Goal: Information Seeking & Learning: Find specific fact

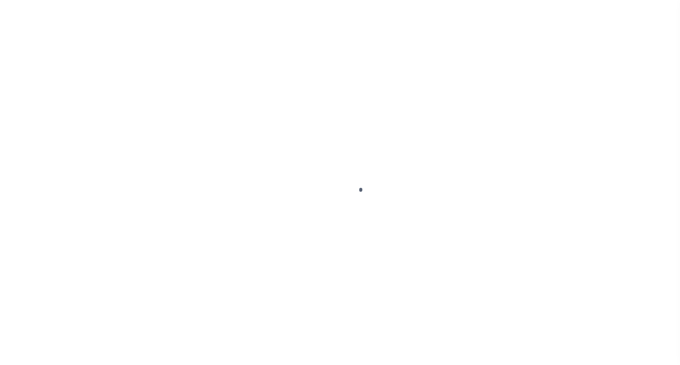
scroll to position [49, 0]
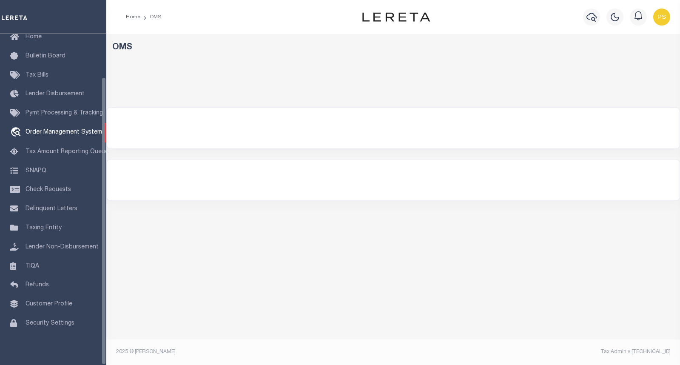
select select "200"
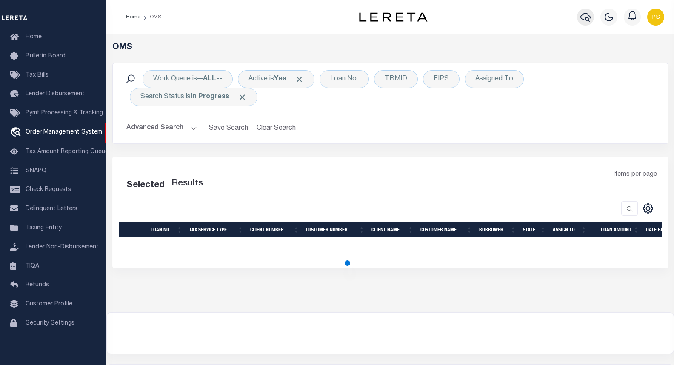
click at [589, 18] on icon "button" at bounding box center [585, 17] width 10 height 10
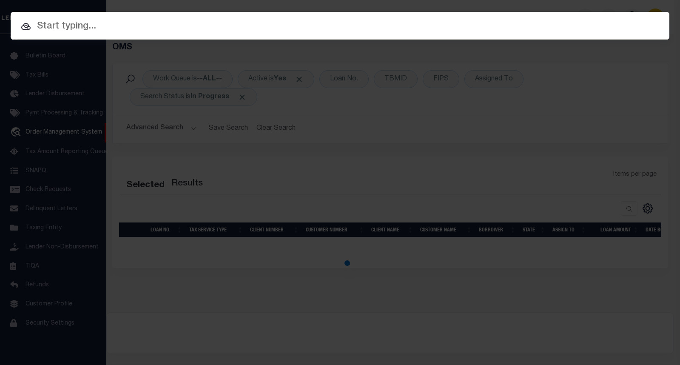
click at [69, 26] on input "text" at bounding box center [340, 26] width 659 height 15
select select "200"
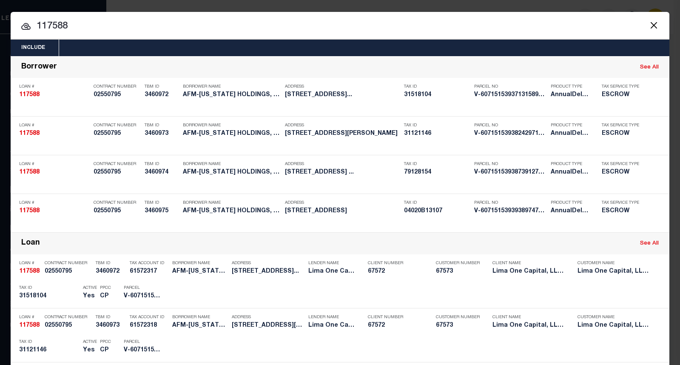
drag, startPoint x: 96, startPoint y: 27, endPoint x: 9, endPoint y: 27, distance: 87.2
click at [11, 27] on input "117588" at bounding box center [340, 26] width 659 height 15
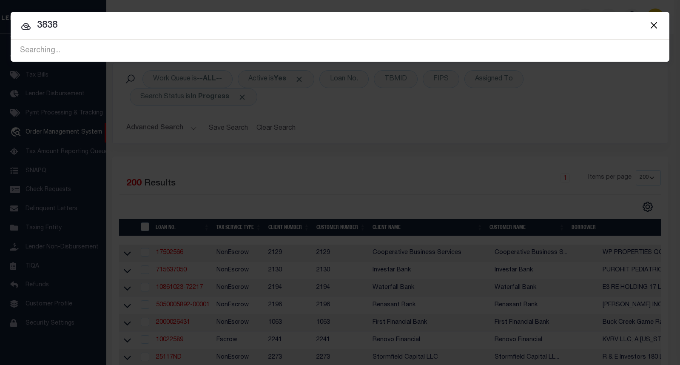
type input "3838"
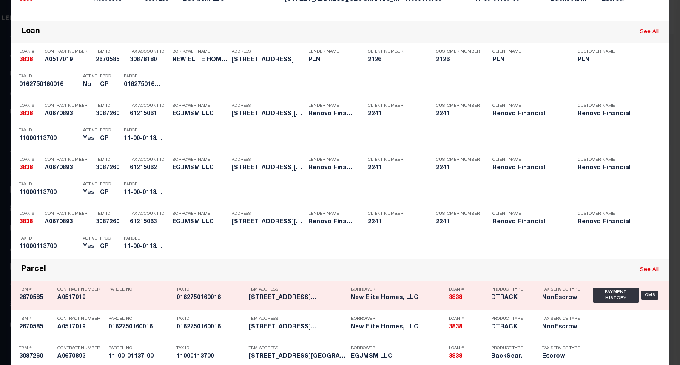
scroll to position [213, 0]
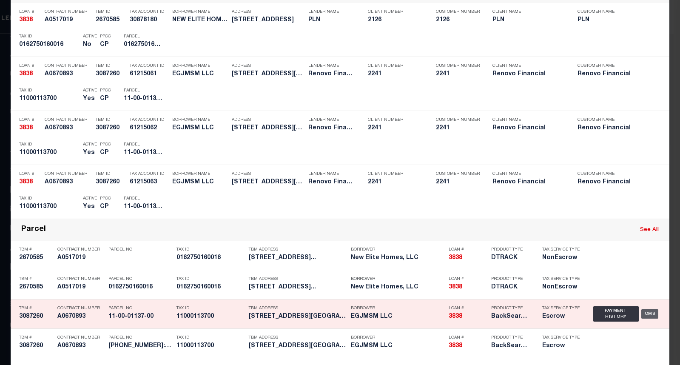
click at [645, 314] on div "OMS" at bounding box center [650, 313] width 17 height 9
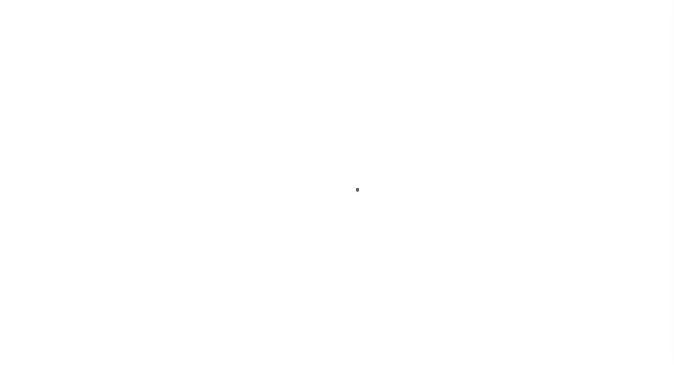
type input "3838"
type input "EGJMSM LLC"
select select
type input "[STREET_ADDRESS]"
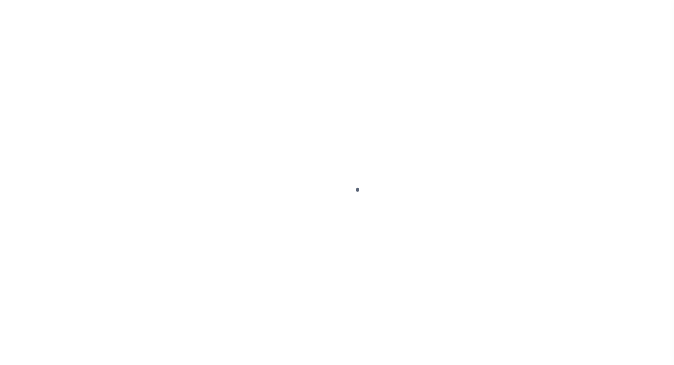
type input "[GEOGRAPHIC_DATA] [GEOGRAPHIC_DATA]"
select select "Escrow"
type input "[STREET_ADDRESS][PERSON_NAME]"
type input "[PHONE_NUMBER]:000"
select select
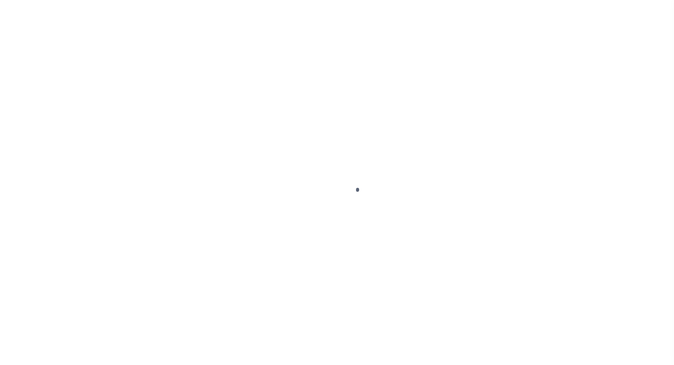
type input "[GEOGRAPHIC_DATA], [GEOGRAPHIC_DATA] 19023"
type input "a0k2L00001Q9PTm"
type input "PA"
select select
select select "25066"
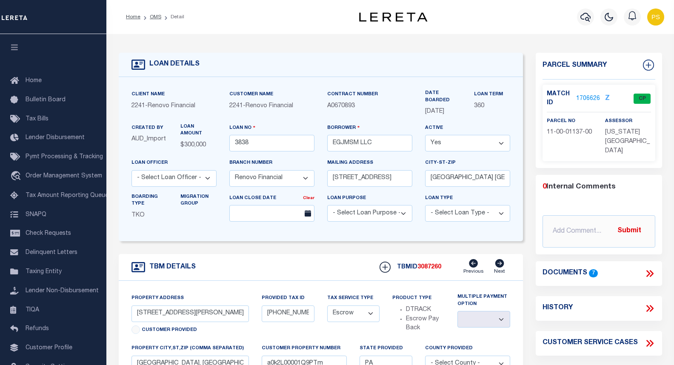
click at [586, 96] on link "1706626" at bounding box center [588, 98] width 24 height 9
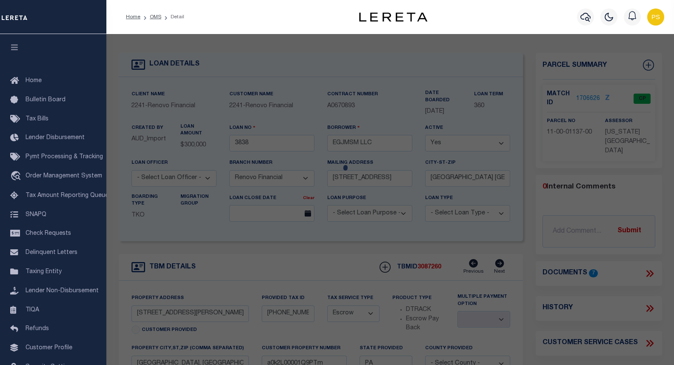
checkbox input "false"
select select "CP"
type input "EGJMSM LLC"
select select
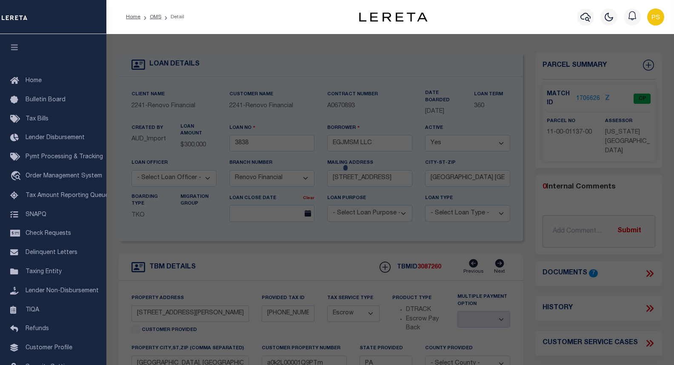
type input "[STREET_ADDRESS][PERSON_NAME]"
checkbox input "false"
type textarea "2 STY DUP 4 APTS 7C GARS 70 X 107 Municipality: 11 [GEOGRAPHIC_DATA]"
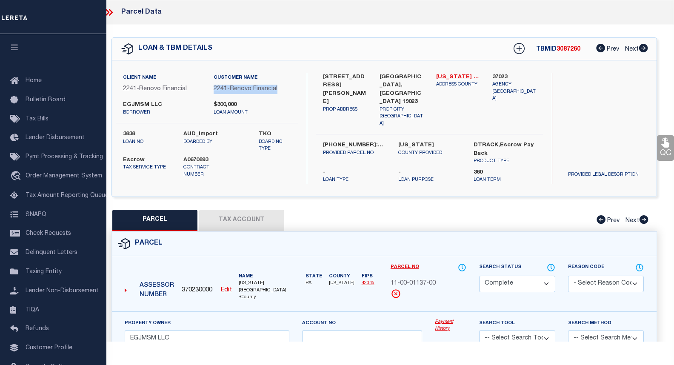
drag, startPoint x: 280, startPoint y: 89, endPoint x: 213, endPoint y: 88, distance: 67.7
click at [213, 88] on div "Customer Name 2241 - Renovo Financial" at bounding box center [252, 87] width 90 height 28
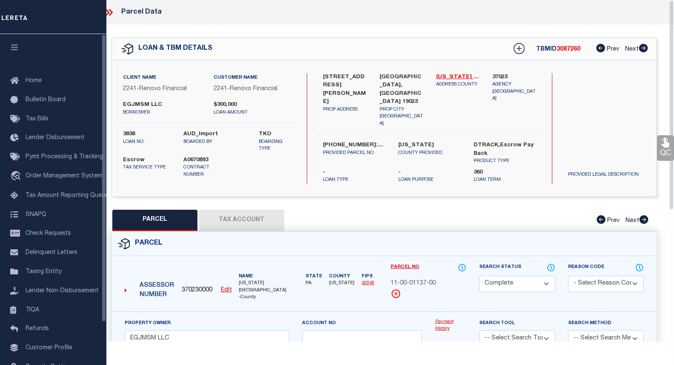
click at [260, 161] on div "Escrow Tax Service Type A0670893 Contract Number" at bounding box center [207, 166] width 194 height 26
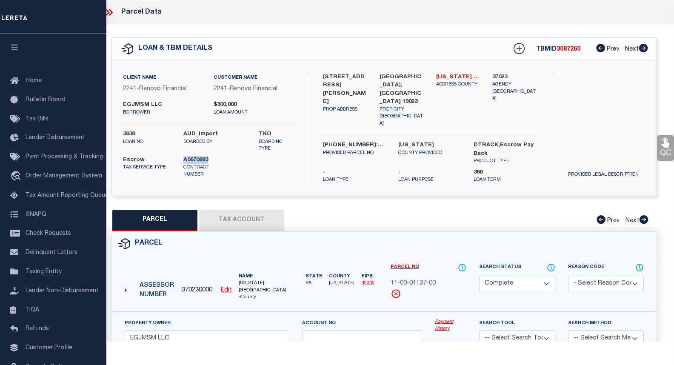
drag, startPoint x: 213, startPoint y: 157, endPoint x: 185, endPoint y: 158, distance: 28.5
click at [185, 158] on label "A0670893" at bounding box center [207, 160] width 48 height 9
copy label "A0670893"
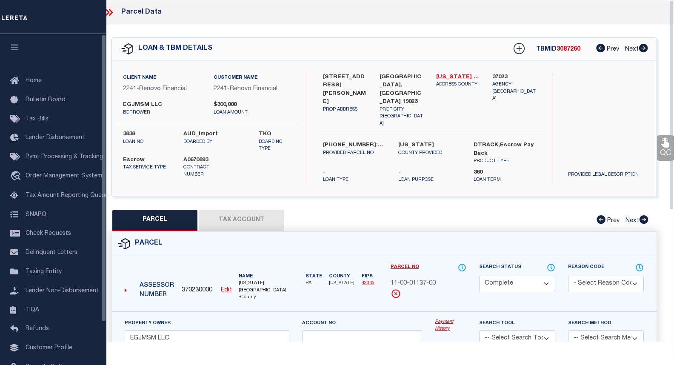
click at [373, 187] on div "Client Name 2241 - Renovo Financial Customer Name 2241 - Renovo Financial EGJMS…" at bounding box center [384, 128] width 545 height 136
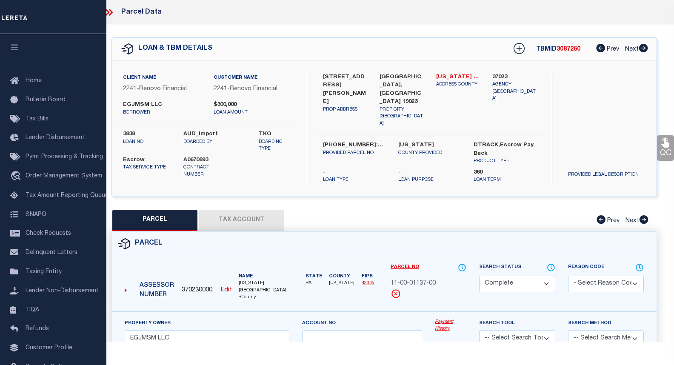
click at [250, 217] on button "Tax Account" at bounding box center [241, 220] width 85 height 21
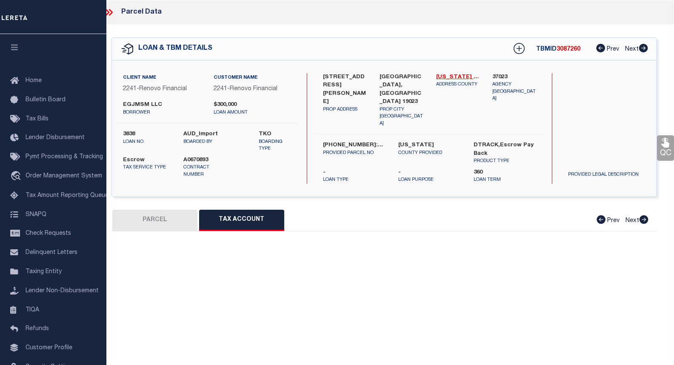
select select "100"
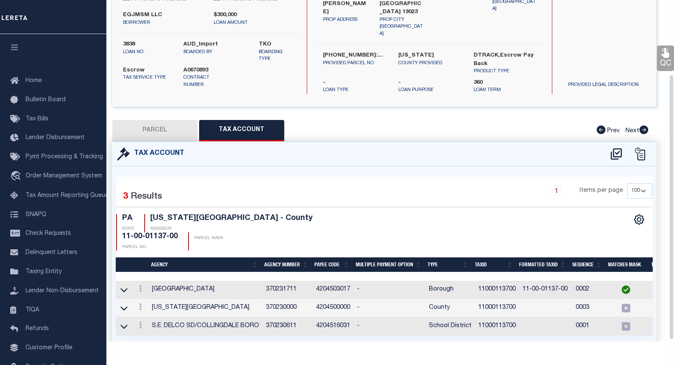
scroll to position [97, 0]
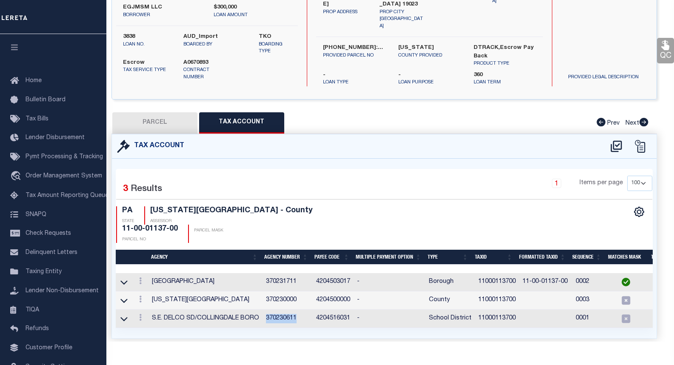
drag, startPoint x: 297, startPoint y: 295, endPoint x: 268, endPoint y: 293, distance: 28.6
click at [268, 310] on td "370230611" at bounding box center [288, 319] width 50 height 18
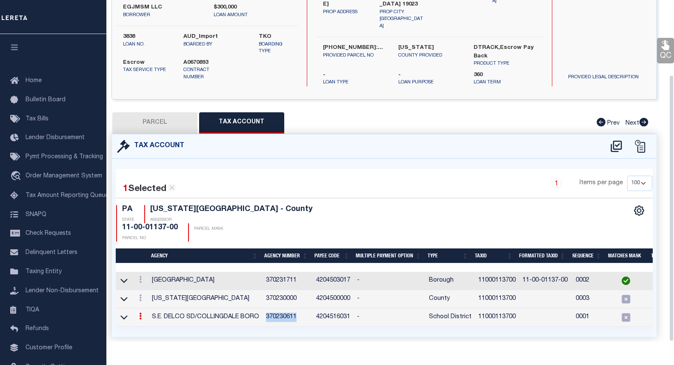
scroll to position [96, 0]
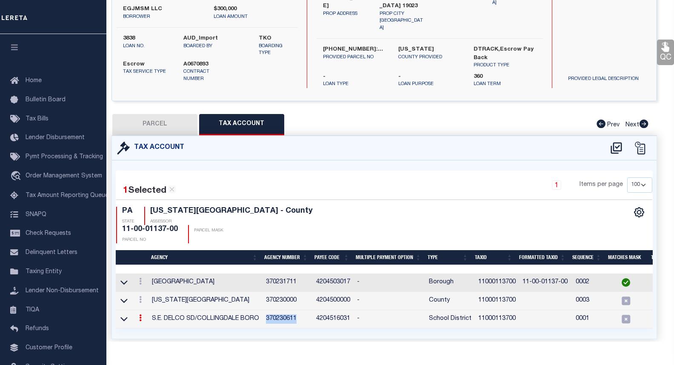
copy td "370230611"
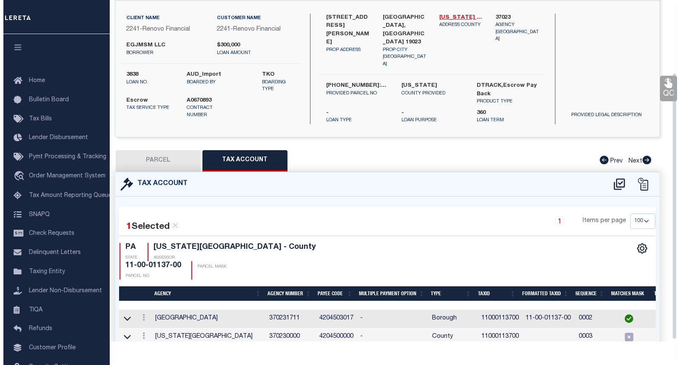
scroll to position [11, 0]
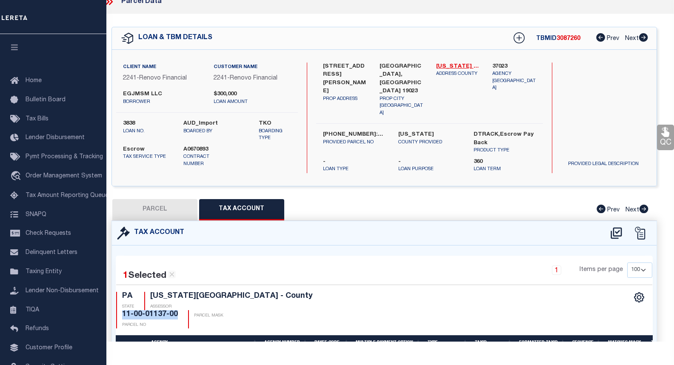
drag, startPoint x: 334, startPoint y: 292, endPoint x: 281, endPoint y: 292, distance: 53.6
click at [178, 310] on h4 "11-00-01137-00" at bounding box center [150, 314] width 56 height 9
copy h4 "11-00-01137-00"
drag, startPoint x: 162, startPoint y: 92, endPoint x: 117, endPoint y: 94, distance: 45.1
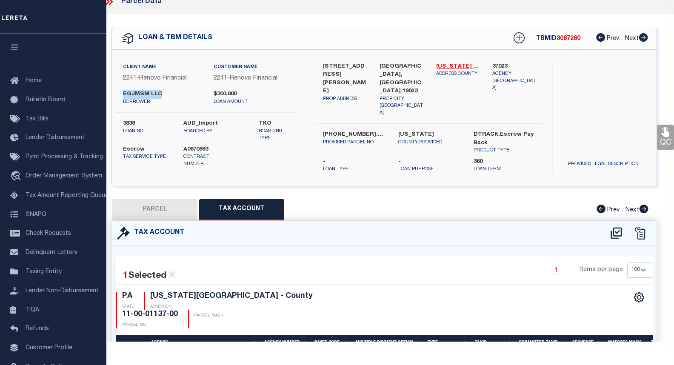
click at [117, 94] on div "EGJMSM LLC borrower" at bounding box center [162, 97] width 90 height 15
copy label "EGJMSM LLC"
click at [111, 3] on icon at bounding box center [111, 1] width 4 height 7
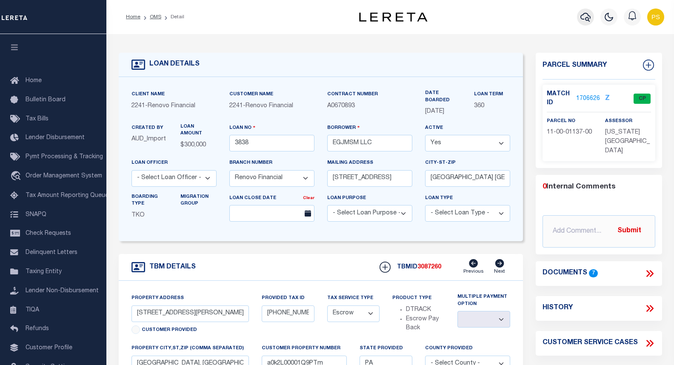
click at [593, 18] on button "button" at bounding box center [585, 17] width 17 height 17
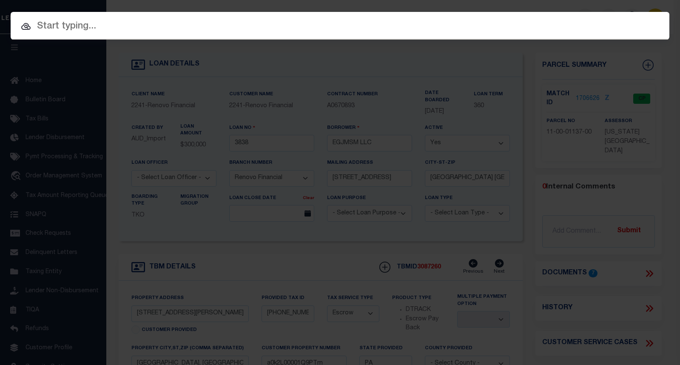
click at [43, 28] on input "text" at bounding box center [340, 26] width 659 height 15
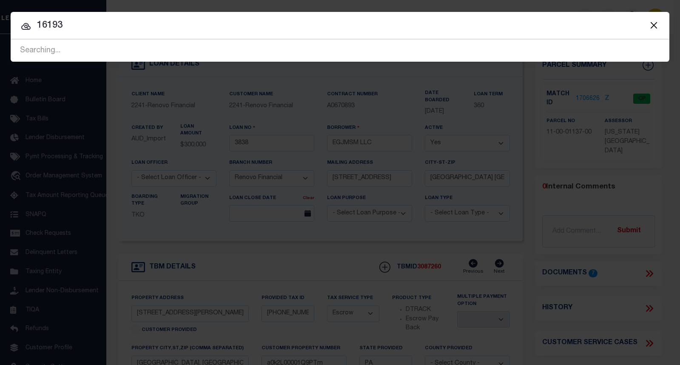
type input "16193"
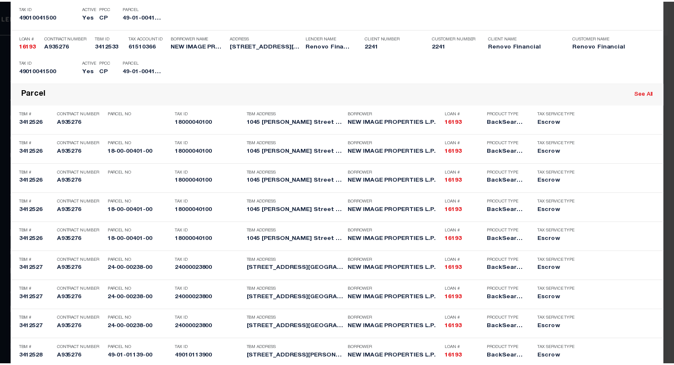
scroll to position [1574, 0]
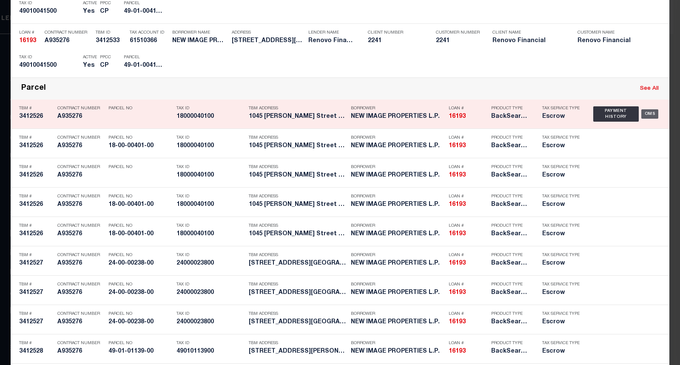
click at [646, 114] on div "OMS" at bounding box center [650, 113] width 17 height 9
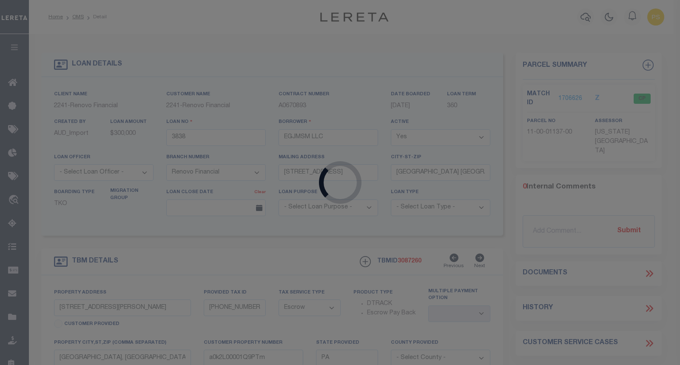
type input "16193"
type input "NEW IMAGE PROPERTIES L.P."
type input "3 Sussex Ct"
type input "[GEOGRAPHIC_DATA] 19060"
select select "10"
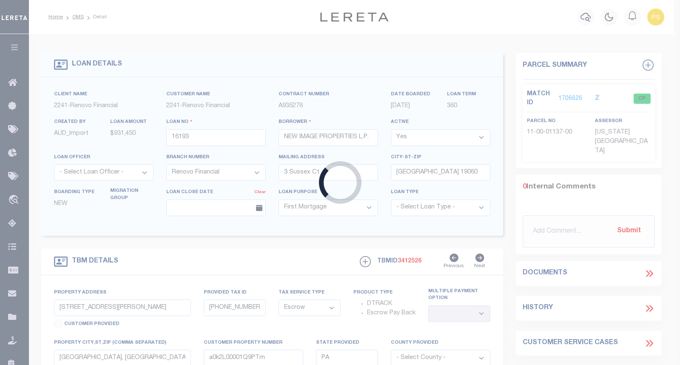
select select "25066"
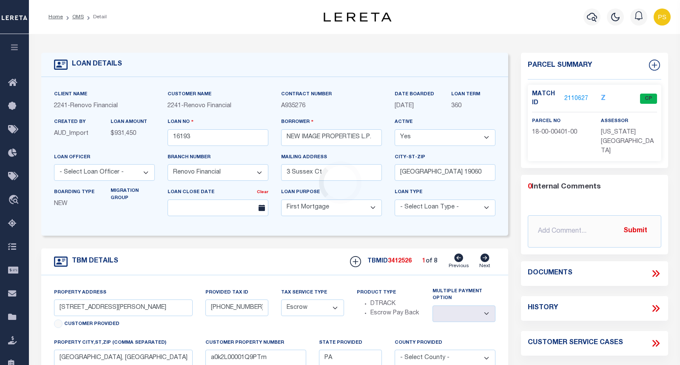
type input "[GEOGRAPHIC_DATA][PERSON_NAME]"
select select
type input "Eddystone, [GEOGRAPHIC_DATA] 19022"
type input "a0kUS000007Tn9N"
select select
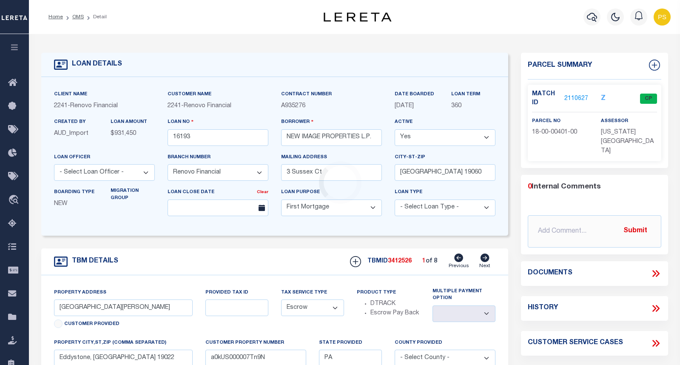
type textarea "LEGAL REQUIRED"
click at [566, 98] on link "2110627" at bounding box center [571, 98] width 24 height 9
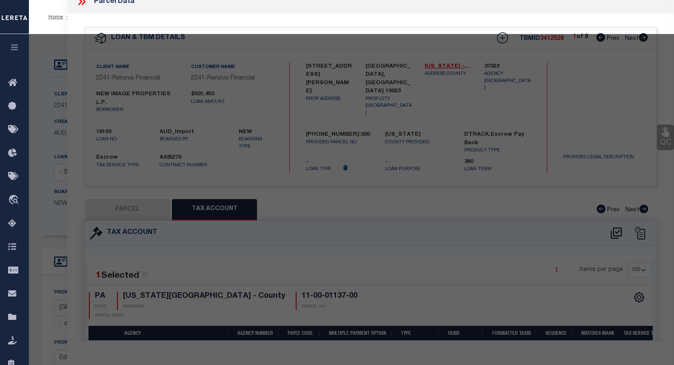
select select "AS"
checkbox input "false"
select select "CP"
type input "NEW IMAGE PROPERTIES LP"
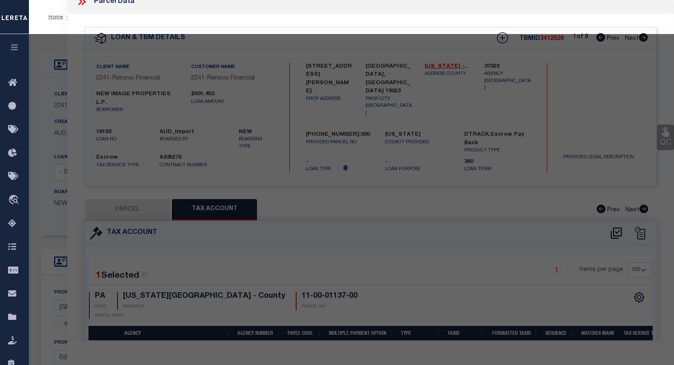
select select
type input "1045 [PERSON_NAME] ST"
checkbox input "false"
type input "Eddystone, [GEOGRAPHIC_DATA] 19022"
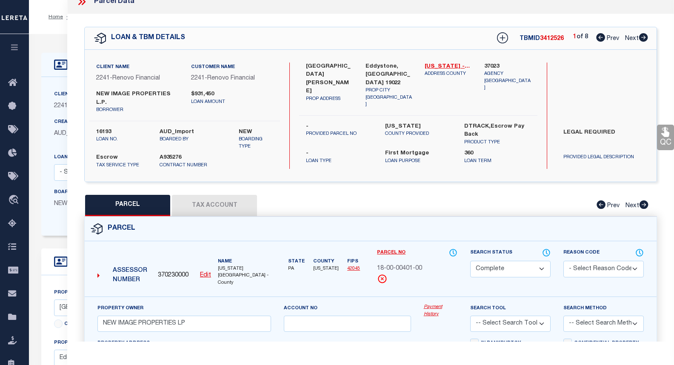
click at [197, 195] on button "Tax Account" at bounding box center [214, 205] width 85 height 21
select select "100"
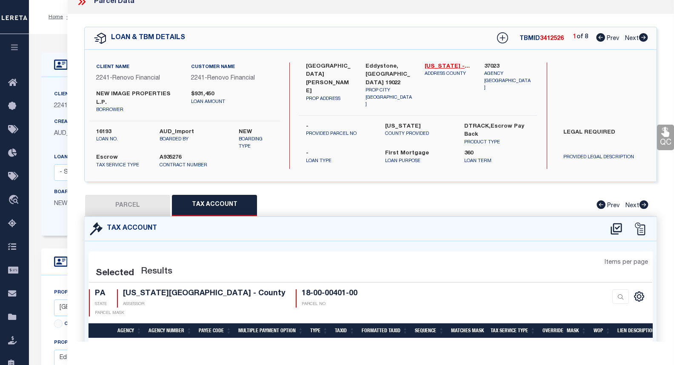
select select "100"
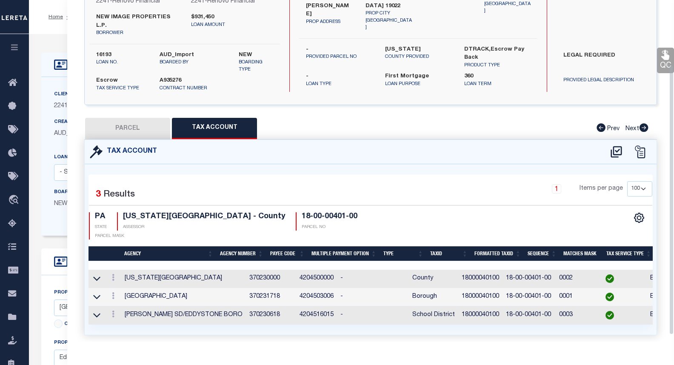
scroll to position [90, 0]
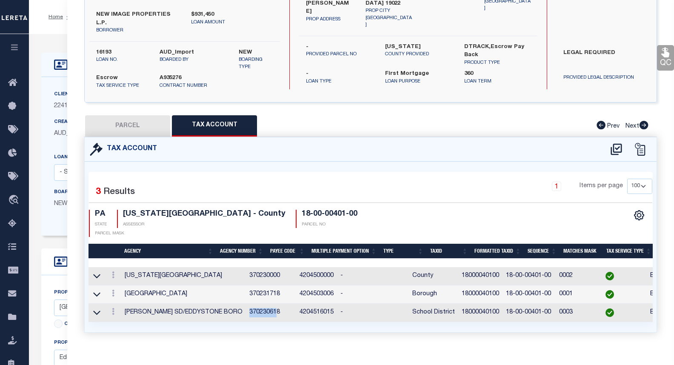
drag, startPoint x: 224, startPoint y: 297, endPoint x: 251, endPoint y: 296, distance: 27.7
click at [251, 304] on td "370230618" at bounding box center [271, 313] width 50 height 18
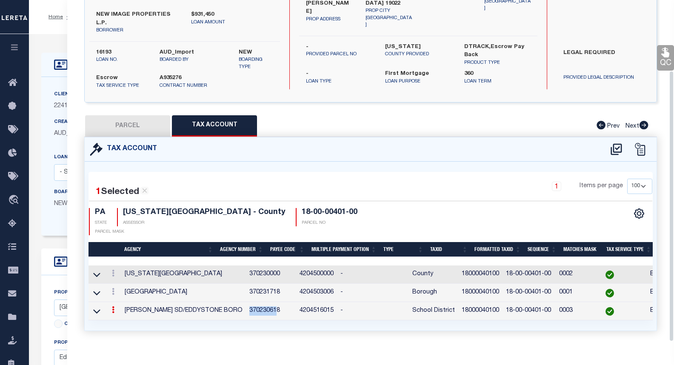
scroll to position [89, 0]
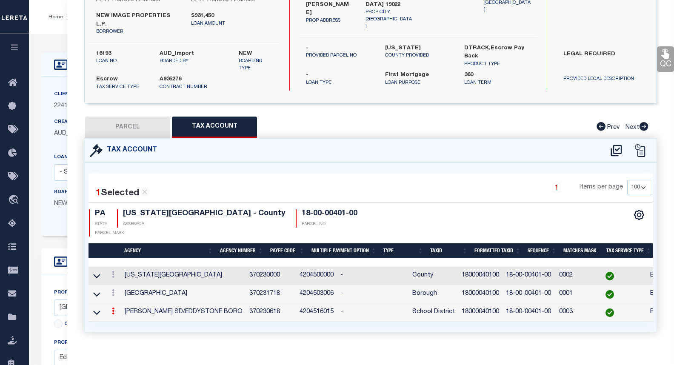
click at [257, 303] on td "370230618" at bounding box center [271, 312] width 50 height 18
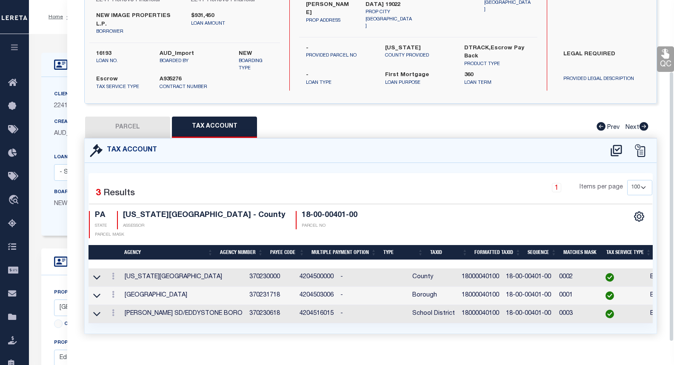
scroll to position [90, 0]
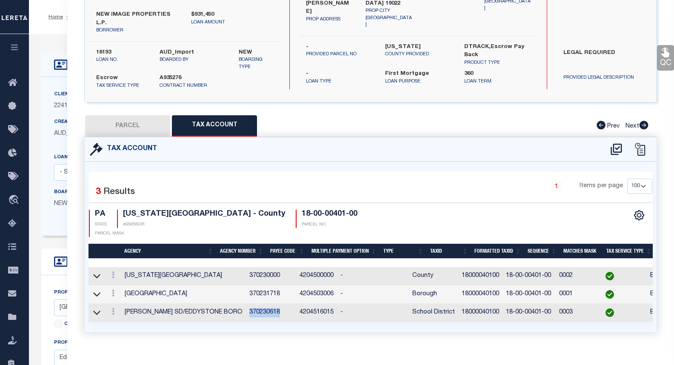
drag, startPoint x: 257, startPoint y: 295, endPoint x: 222, endPoint y: 295, distance: 34.9
click at [246, 304] on td "370230618" at bounding box center [271, 313] width 50 height 18
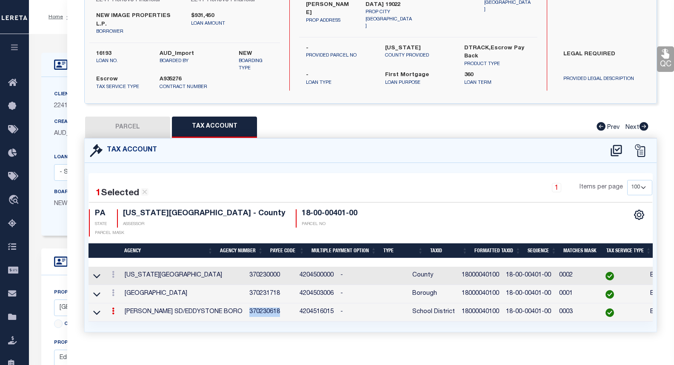
copy td "370230618"
drag, startPoint x: 309, startPoint y: 206, endPoint x: 251, endPoint y: 202, distance: 58.4
click at [251, 209] on div "PA STATE [US_STATE][GEOGRAPHIC_DATA] - County ASSESSOR 18-00-00401-00 PARCEL NO…" at bounding box center [230, 222] width 282 height 27
copy h4 "18-00-00401-00"
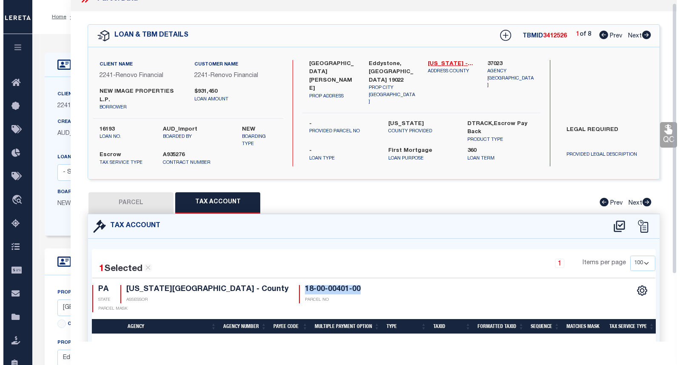
scroll to position [4, 0]
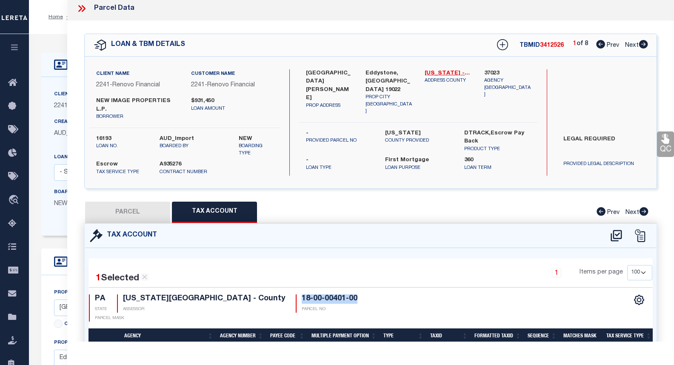
copy h4 "18-00-00401-00"
drag, startPoint x: 178, startPoint y: 101, endPoint x: 97, endPoint y: 100, distance: 80.4
click at [97, 100] on label "NEW IMAGE PROPERTIES L.P." at bounding box center [137, 105] width 82 height 17
copy label "NEW IMAGE PROPERTIES L.P."
drag, startPoint x: 153, startPoint y: 167, endPoint x: 161, endPoint y: 165, distance: 8.7
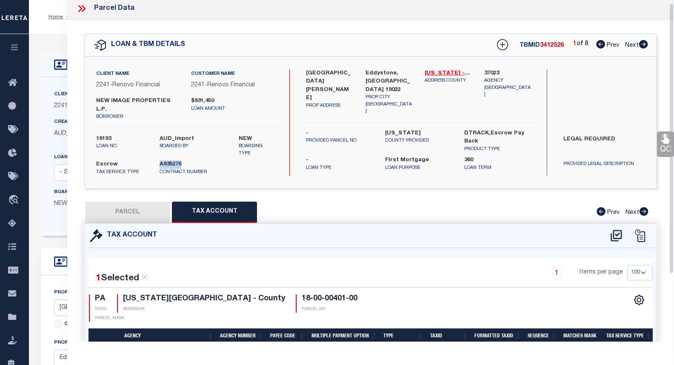
click at [154, 167] on div "Client Name 2241 - Renovo Financial Customer Name 2241 - Renovo Financial NEW I…" at bounding box center [371, 123] width 572 height 132
copy div "A935276"
click at [81, 8] on icon at bounding box center [81, 8] width 4 height 7
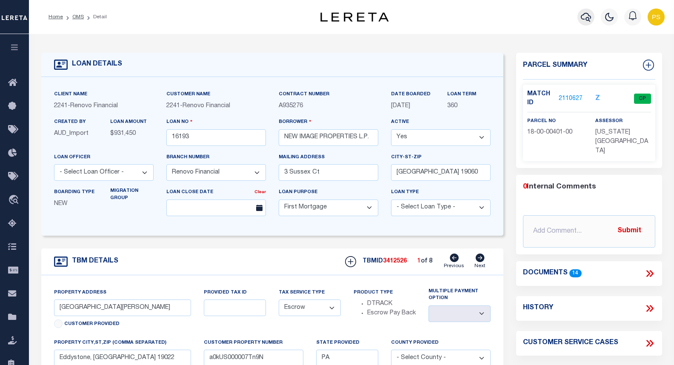
click at [585, 17] on icon "button" at bounding box center [586, 17] width 10 height 10
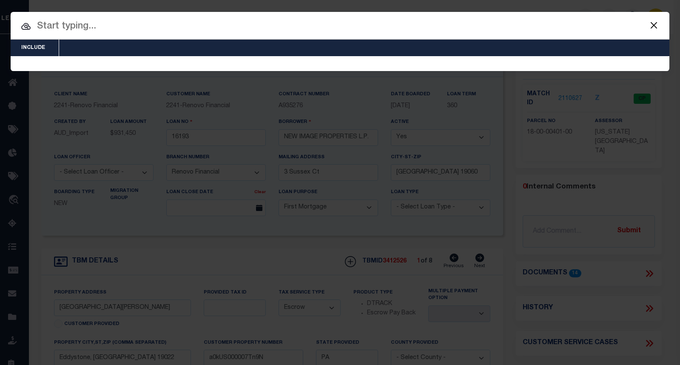
scroll to position [0, 0]
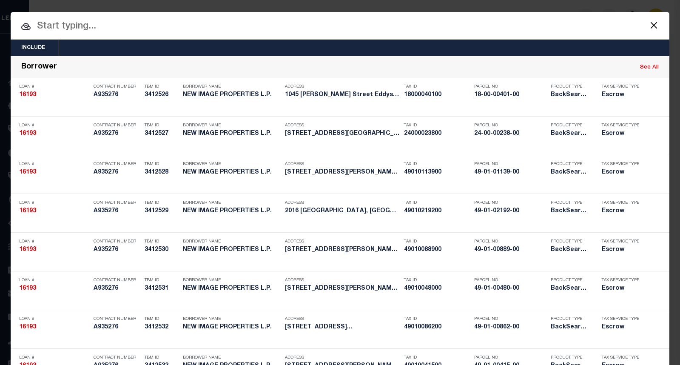
click at [82, 29] on input "text" at bounding box center [340, 26] width 659 height 15
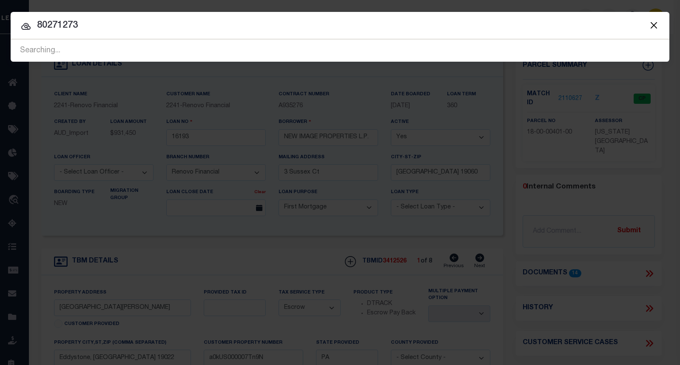
type input "80271273"
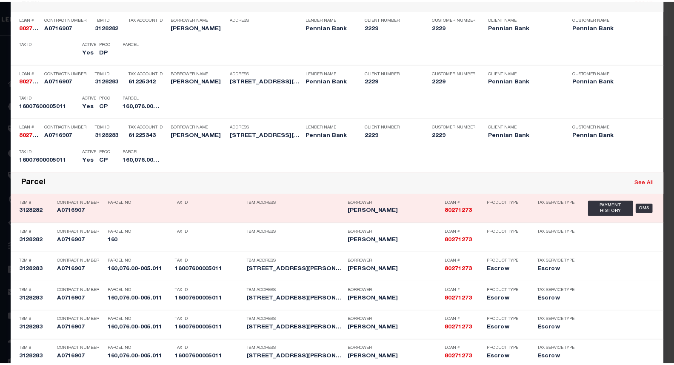
scroll to position [146, 0]
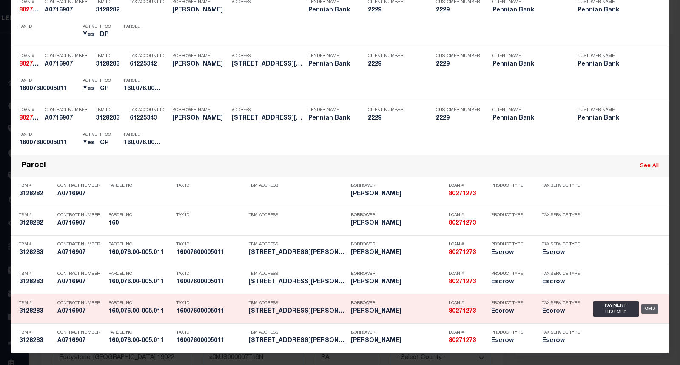
click at [644, 310] on div "OMS" at bounding box center [650, 308] width 17 height 9
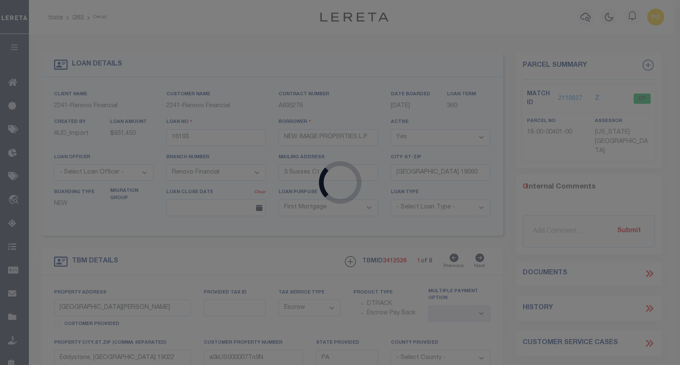
type input "80271273"
type input "[PERSON_NAME]"
select select
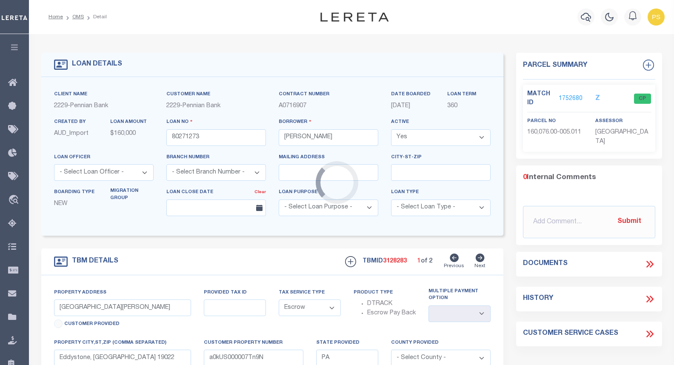
type input "4 [PERSON_NAME]"
type input "160,076.00-005.011"
select select
type input "[GEOGRAPHIC_DATA], PA 17020"
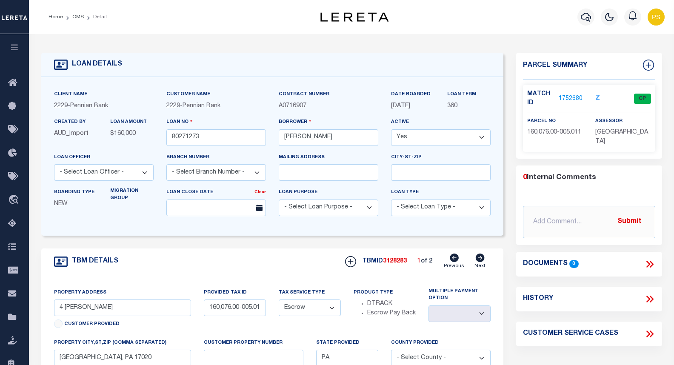
click at [571, 98] on link "1752680" at bounding box center [571, 98] width 24 height 9
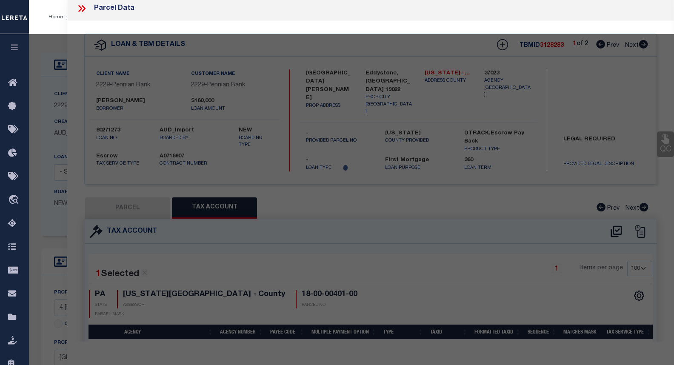
select select "AS"
checkbox input "false"
select select "CP"
type input "[PERSON_NAME] E & [PERSON_NAME]"
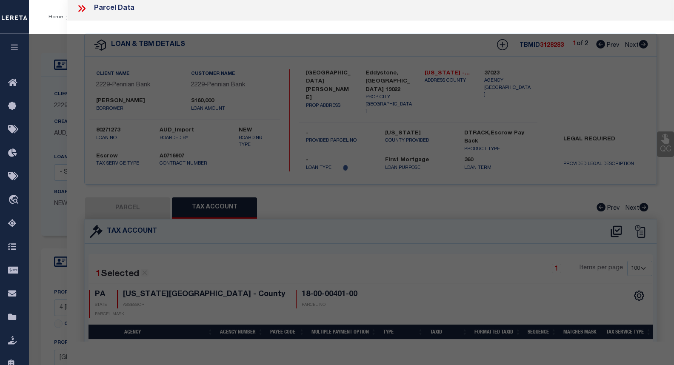
select select
type input "4 [PERSON_NAME]"
checkbox input "false"
type input "[GEOGRAPHIC_DATA], PA 17020"
type textarea "Tax ID Special Project"
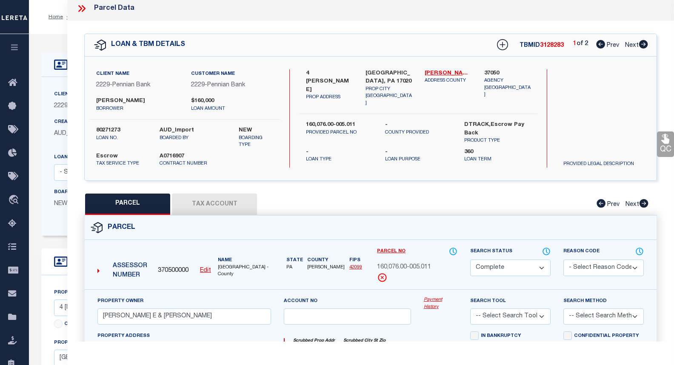
click at [224, 201] on button "Tax Account" at bounding box center [214, 204] width 85 height 21
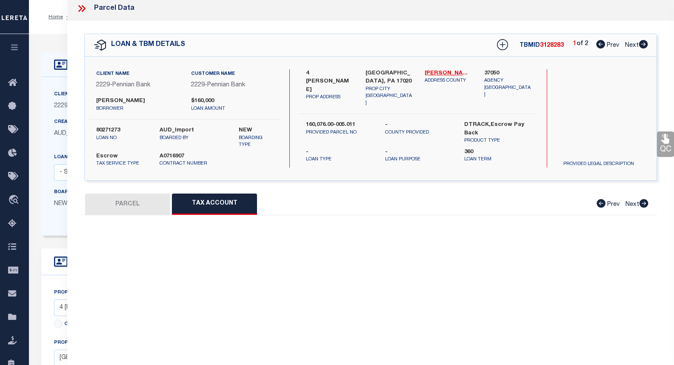
select select "100"
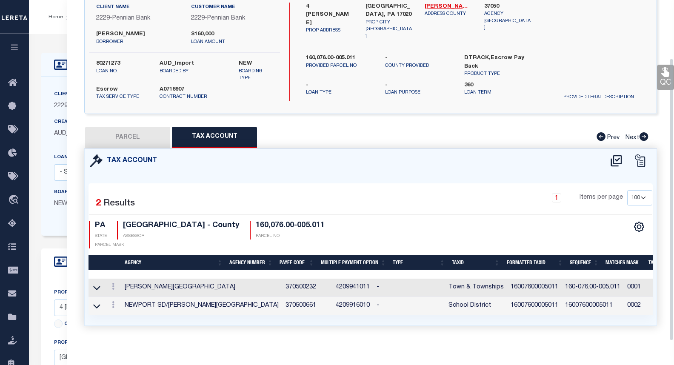
scroll to position [71, 0]
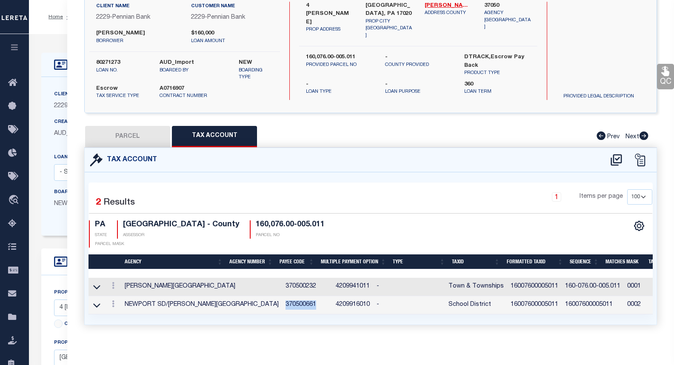
drag, startPoint x: 261, startPoint y: 297, endPoint x: 232, endPoint y: 296, distance: 29.0
click at [282, 296] on td "370500661" at bounding box center [307, 305] width 50 height 18
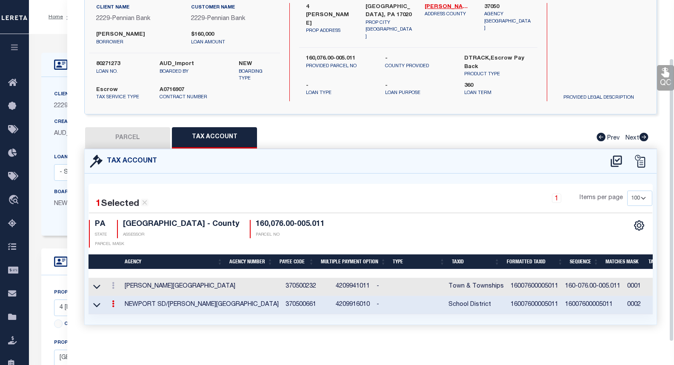
click at [385, 208] on div "1 Items per page 10 25 50 100" at bounding box center [442, 202] width 419 height 22
drag, startPoint x: 454, startPoint y: 294, endPoint x: 482, endPoint y: 294, distance: 27.2
click at [507, 296] on td "16007600005011" at bounding box center [534, 305] width 54 height 18
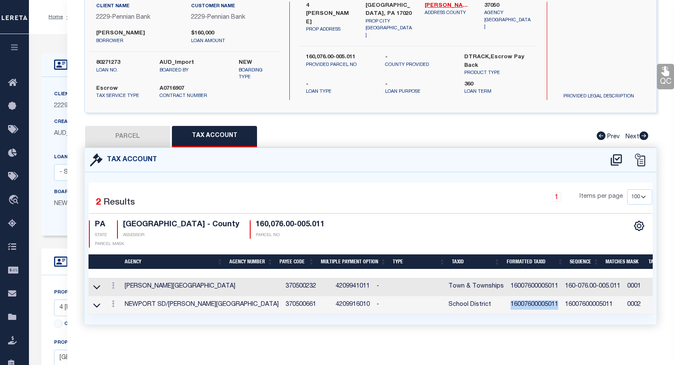
drag, startPoint x: 501, startPoint y: 293, endPoint x: 454, endPoint y: 294, distance: 47.2
click at [507, 296] on td "16007600005011" at bounding box center [534, 305] width 54 height 18
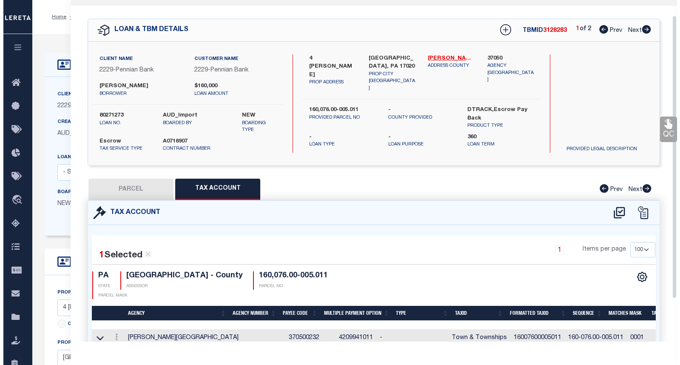
scroll to position [0, 0]
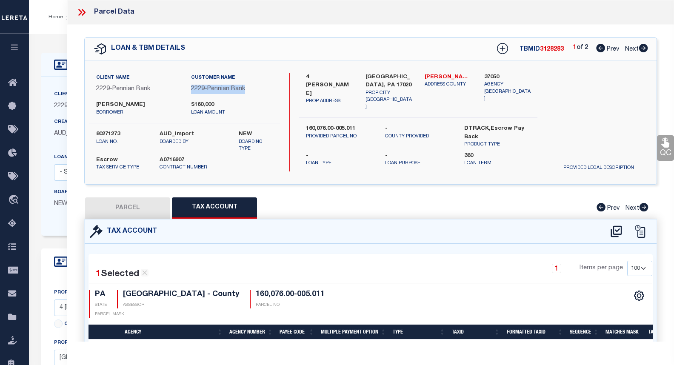
drag, startPoint x: 253, startPoint y: 89, endPoint x: 188, endPoint y: 87, distance: 64.3
click at [188, 87] on div "Customer Name 2229 - Pennian Bank" at bounding box center [232, 87] width 95 height 28
click at [219, 168] on div "Escrow Tax Service Type A0716907 Contract Number" at bounding box center [184, 162] width 203 height 19
drag, startPoint x: 187, startPoint y: 157, endPoint x: 158, endPoint y: 157, distance: 28.9
click at [158, 157] on div "A0716907 Contract Number" at bounding box center [184, 163] width 63 height 15
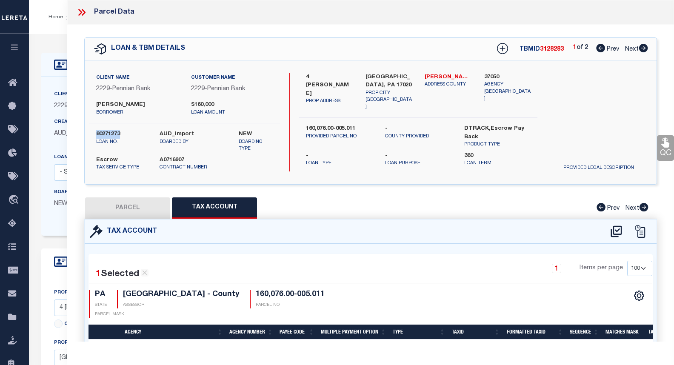
drag, startPoint x: 125, startPoint y: 134, endPoint x: 97, endPoint y: 134, distance: 28.1
click at [97, 134] on label "80271273" at bounding box center [121, 134] width 51 height 9
click at [308, 230] on div "Tax Account" at bounding box center [371, 232] width 572 height 24
drag, startPoint x: 141, startPoint y: 107, endPoint x: 97, endPoint y: 105, distance: 44.3
click at [97, 105] on label "[PERSON_NAME]" at bounding box center [137, 105] width 82 height 9
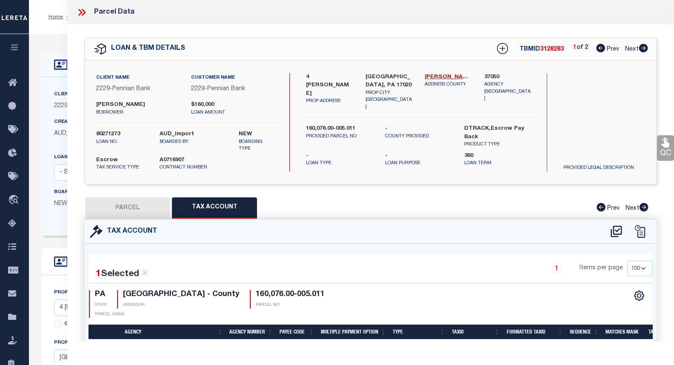
click at [84, 13] on icon at bounding box center [84, 12] width 4 height 7
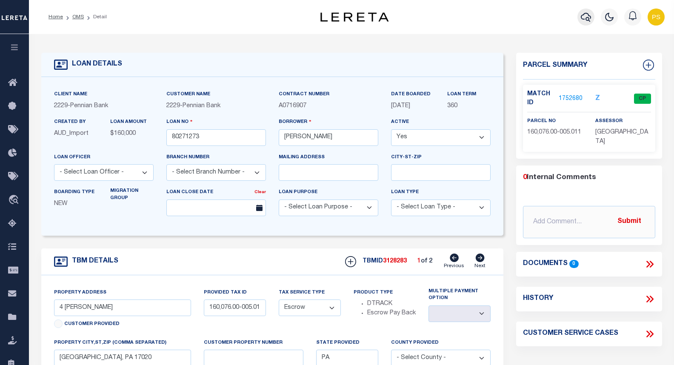
click at [582, 19] on icon "button" at bounding box center [586, 17] width 10 height 10
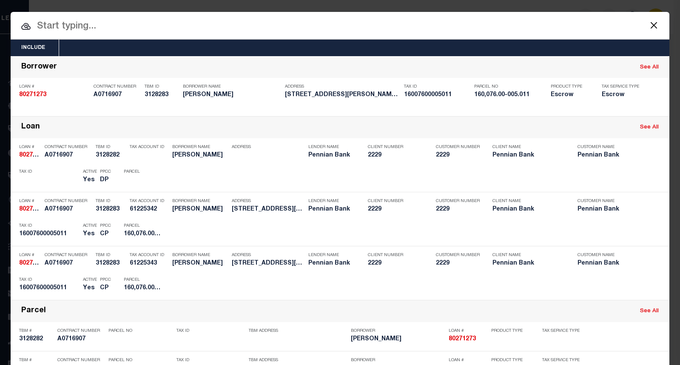
click at [60, 29] on input "text" at bounding box center [340, 26] width 659 height 15
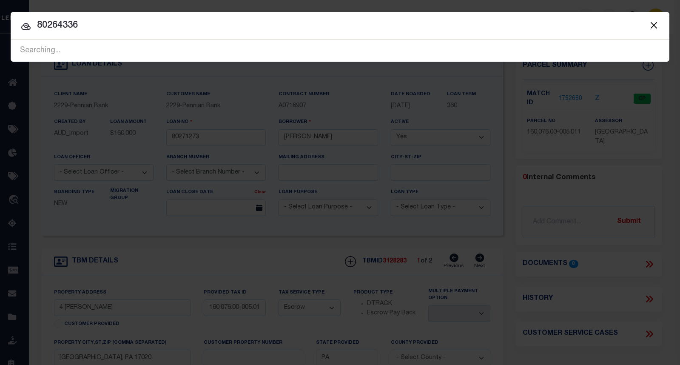
type input "80264336"
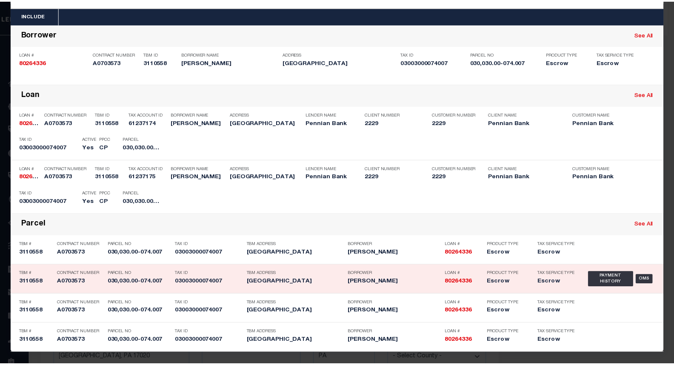
scroll to position [34, 0]
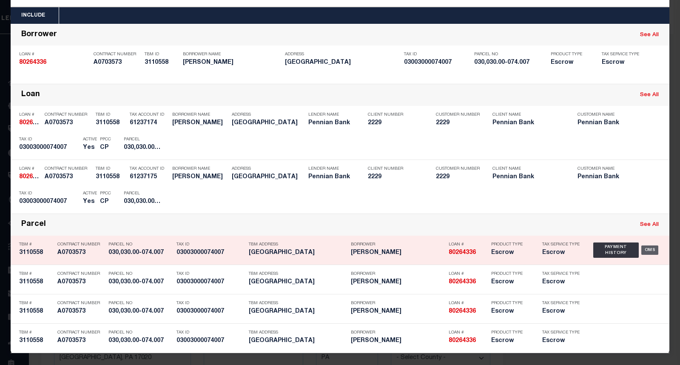
click at [652, 252] on div "OMS" at bounding box center [650, 249] width 17 height 9
type input "80264336"
type input "[PERSON_NAME]"
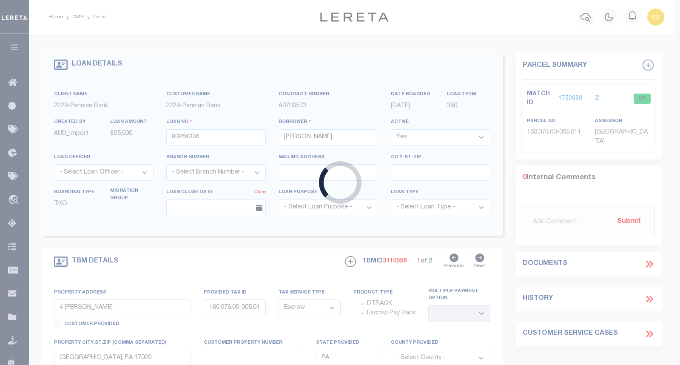
type input "[GEOGRAPHIC_DATA]"
type input "030,030.00-074.007"
select select
type input "[GEOGRAPHIC_DATA] [GEOGRAPHIC_DATA] 17045"
select select
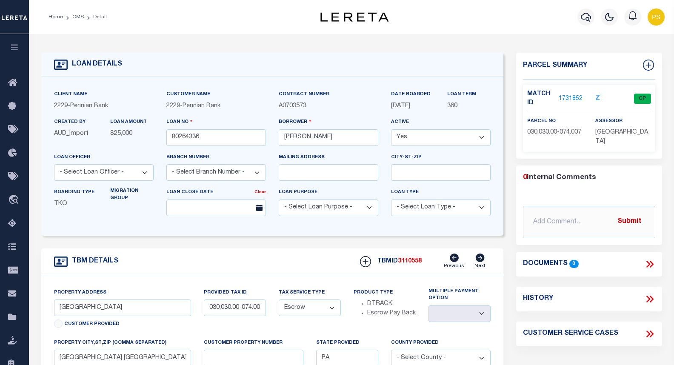
click at [576, 100] on link "1731852" at bounding box center [571, 98] width 24 height 9
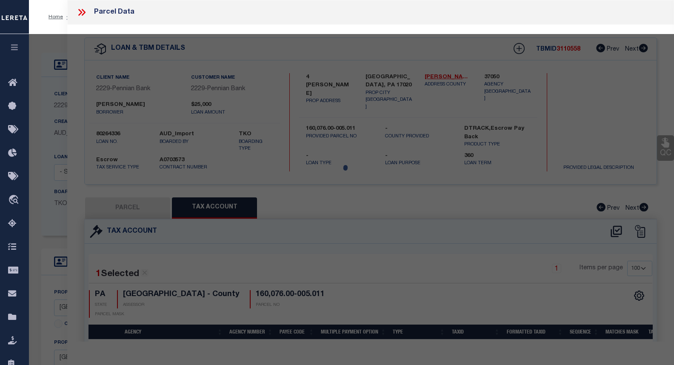
select select "AS"
checkbox input "false"
select select "CP"
type input "[PERSON_NAME] & [PERSON_NAME] [PERSON_NAME]"
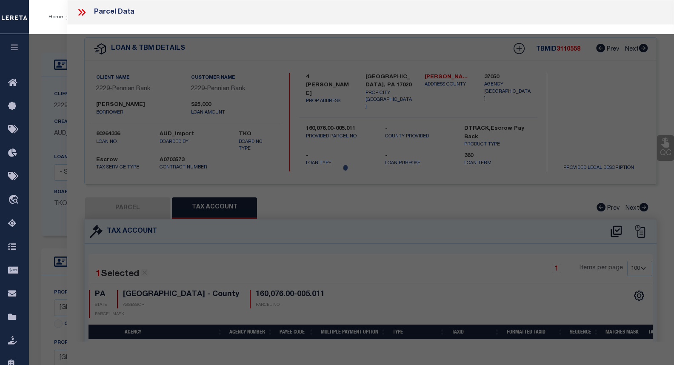
type input "030Buffalo Township"
select select
type input "[STREET_ADDRESS]"
checkbox input "false"
type input "[GEOGRAPHIC_DATA] [GEOGRAPHIC_DATA] 17045"
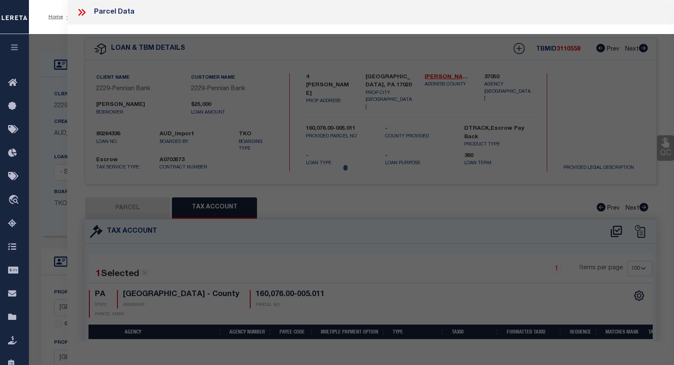
type textarea "LOTS 7 & 8, 201803127 DEEDED ACRES 3.13"
type textarea "Tax ID Special Project"
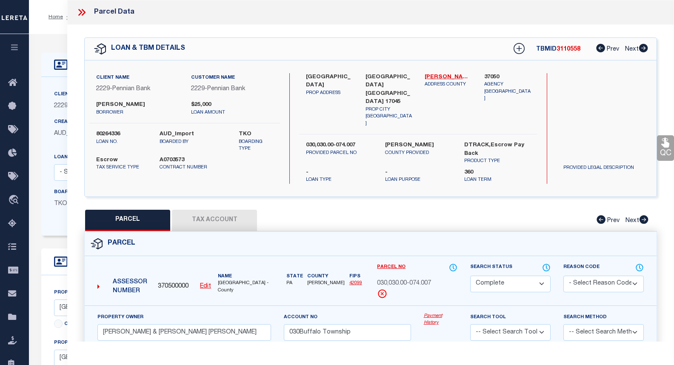
click at [213, 210] on button "Tax Account" at bounding box center [214, 220] width 85 height 21
select select "100"
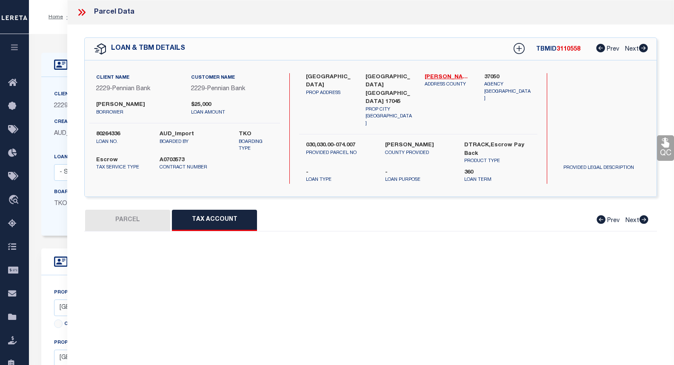
select select "100"
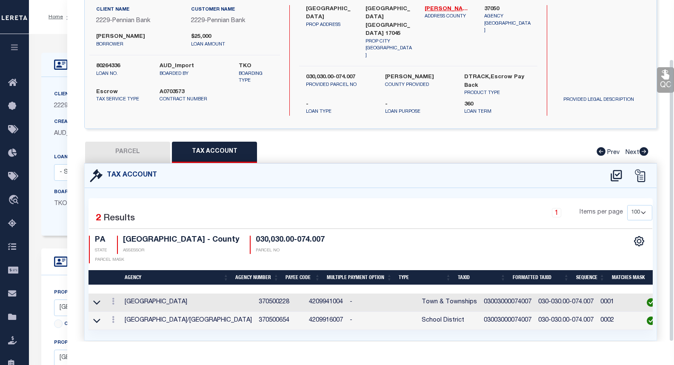
scroll to position [71, 0]
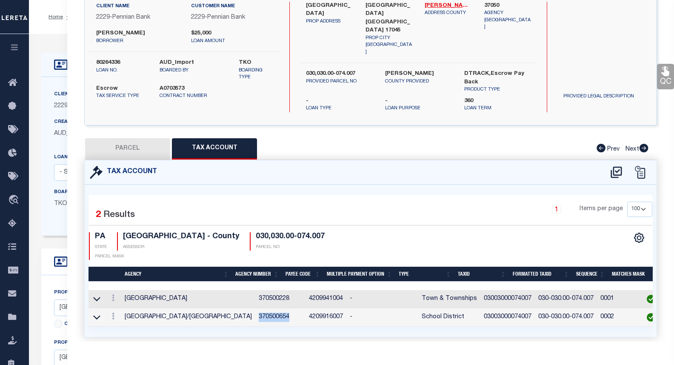
drag, startPoint x: 271, startPoint y: 296, endPoint x: 237, endPoint y: 294, distance: 33.3
click at [255, 308] on td "370500654" at bounding box center [280, 317] width 50 height 18
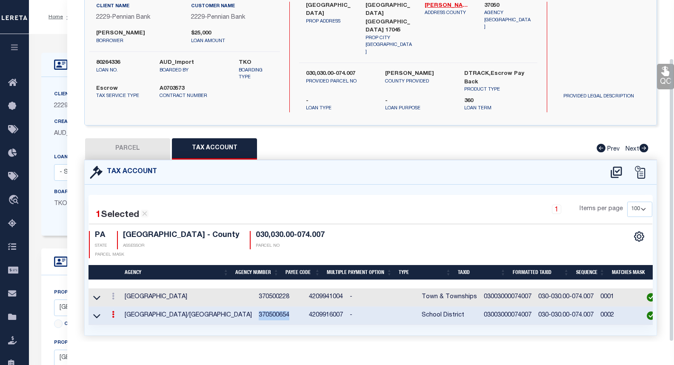
scroll to position [70, 0]
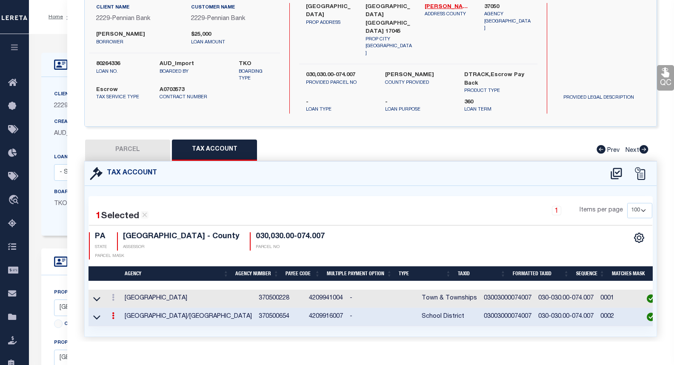
drag, startPoint x: 384, startPoint y: 315, endPoint x: 399, endPoint y: 317, distance: 15.0
click at [390, 316] on div "1 Selected 2 Results 1 Items per page 10 25 50 100 [GEOGRAPHIC_DATA]" at bounding box center [371, 261] width 572 height 151
drag, startPoint x: 459, startPoint y: 277, endPoint x: 508, endPoint y: 275, distance: 48.1
click at [508, 290] on td "03003000074007" at bounding box center [507, 299] width 54 height 18
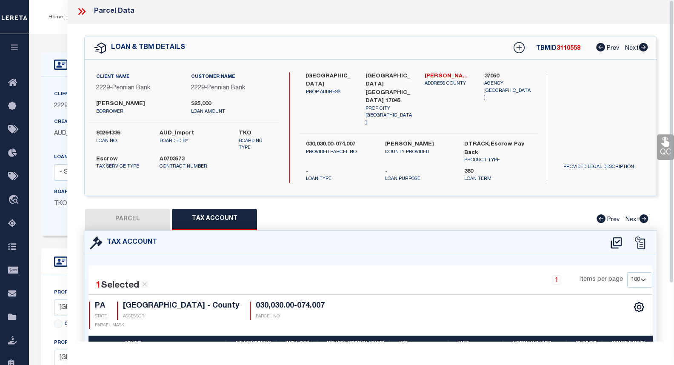
scroll to position [0, 0]
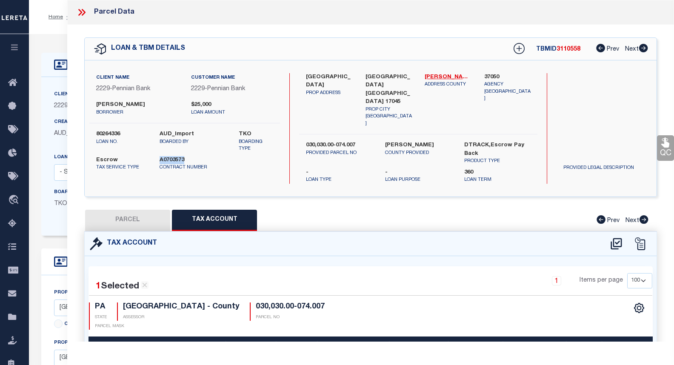
drag, startPoint x: 189, startPoint y: 160, endPoint x: 160, endPoint y: 161, distance: 28.5
click at [160, 161] on label "A0703573" at bounding box center [185, 160] width 51 height 9
drag, startPoint x: 123, startPoint y: 134, endPoint x: 97, endPoint y: 133, distance: 26.4
click at [97, 133] on label "80264336" at bounding box center [121, 134] width 51 height 9
click at [317, 360] on td "4209941004" at bounding box center [325, 369] width 41 height 18
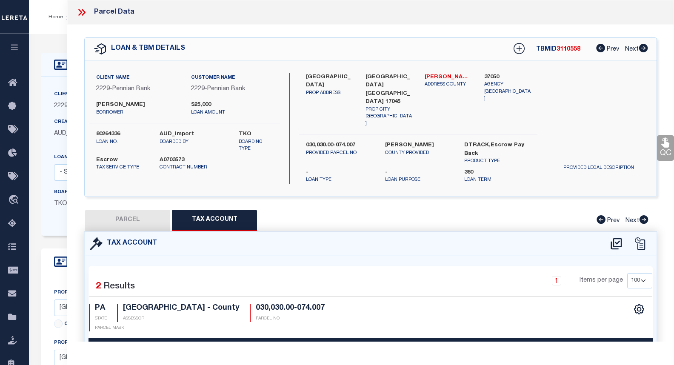
drag, startPoint x: 144, startPoint y: 104, endPoint x: 93, endPoint y: 104, distance: 51.1
click at [93, 104] on div "[PERSON_NAME] borrower" at bounding box center [137, 108] width 95 height 15
